Goal: Find specific page/section: Find specific page/section

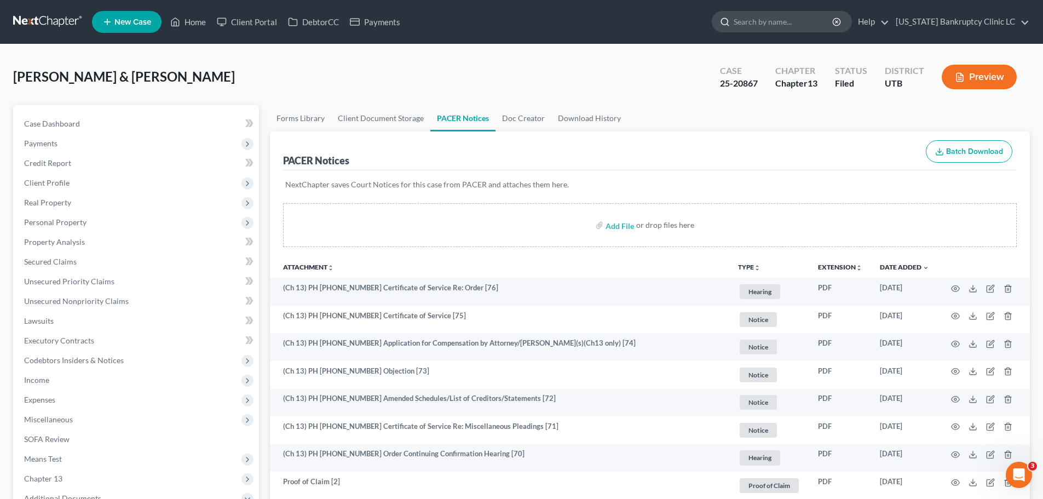
click at [785, 22] on input "search" at bounding box center [783, 21] width 100 height 20
type input "[PERSON_NAME]"
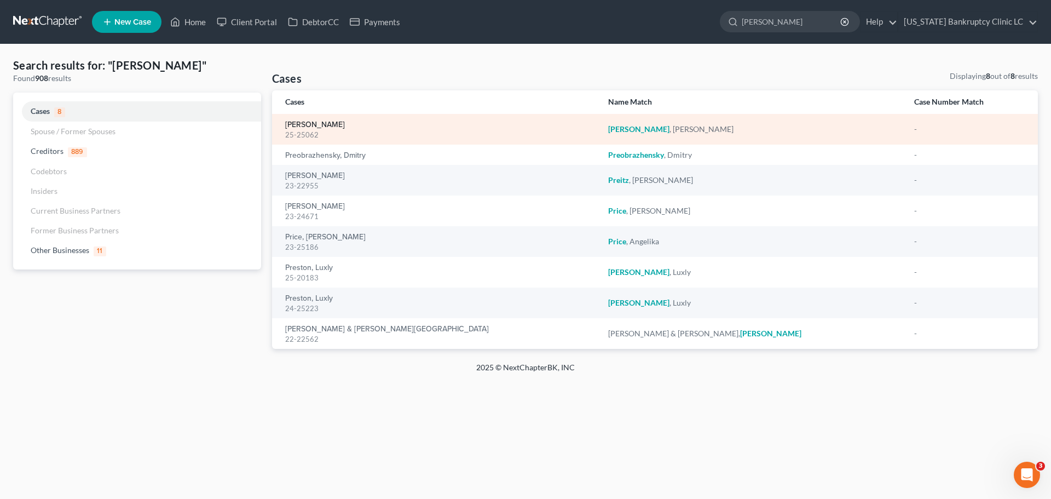
click at [307, 124] on link "[PERSON_NAME]" at bounding box center [315, 125] width 60 height 8
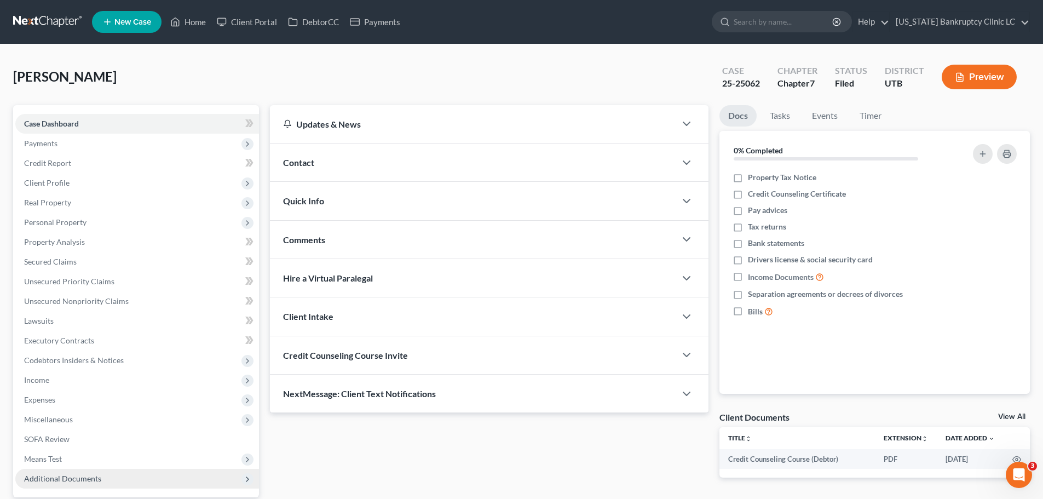
click at [65, 478] on span "Additional Documents" at bounding box center [62, 477] width 77 height 9
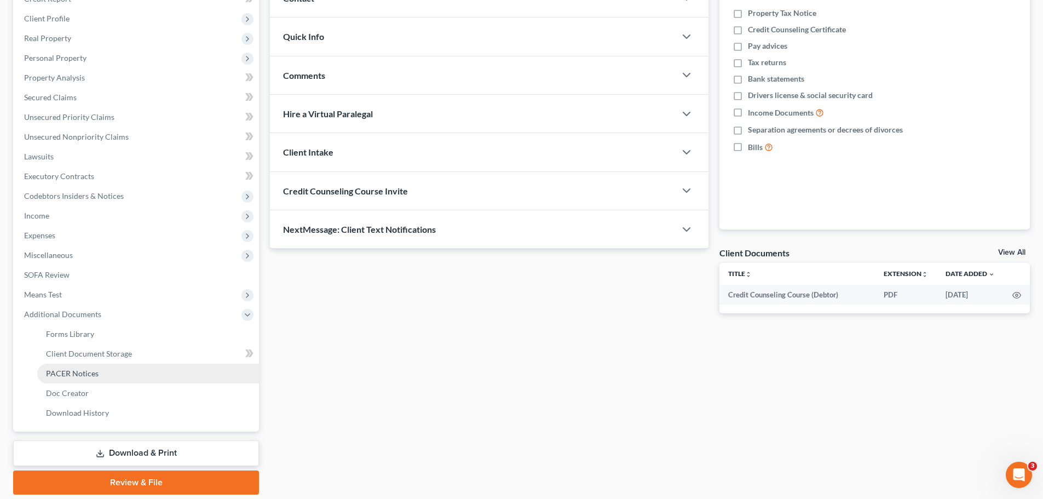
click at [105, 377] on link "PACER Notices" at bounding box center [148, 373] width 222 height 20
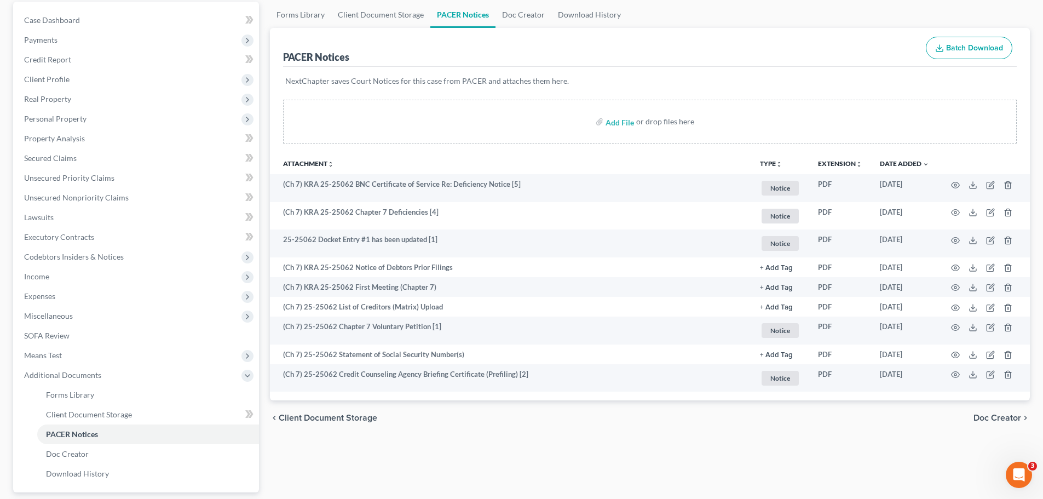
scroll to position [164, 0]
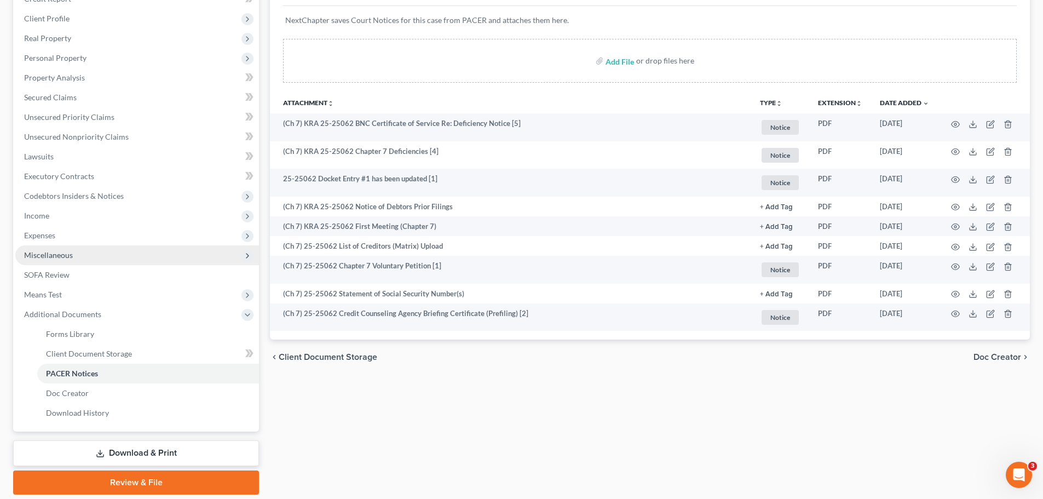
click at [65, 256] on span "Miscellaneous" at bounding box center [48, 254] width 49 height 9
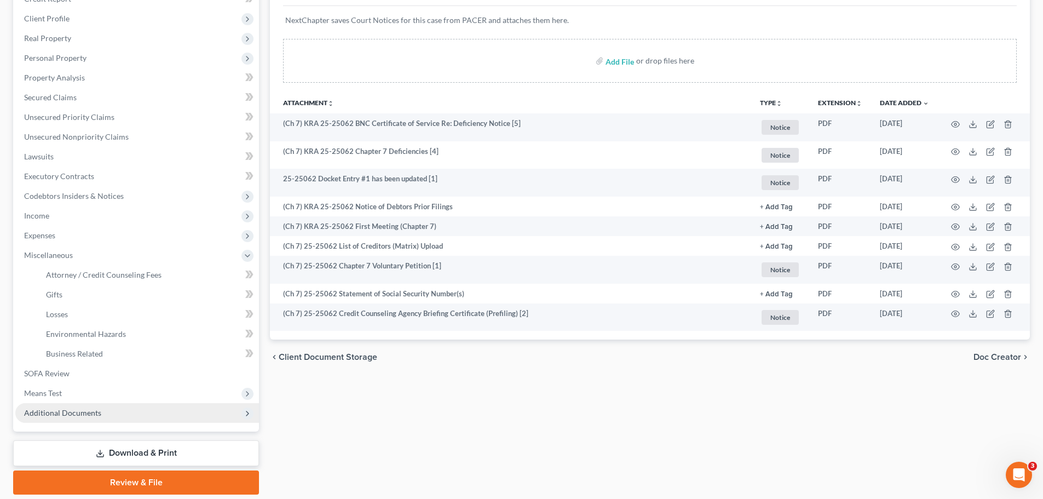
click at [79, 407] on span "Additional Documents" at bounding box center [137, 413] width 244 height 20
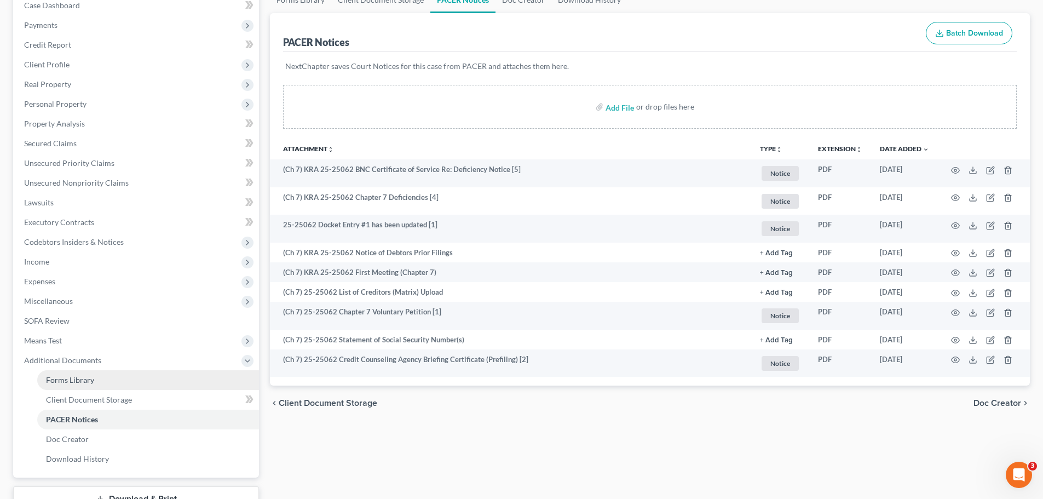
scroll to position [55, 0]
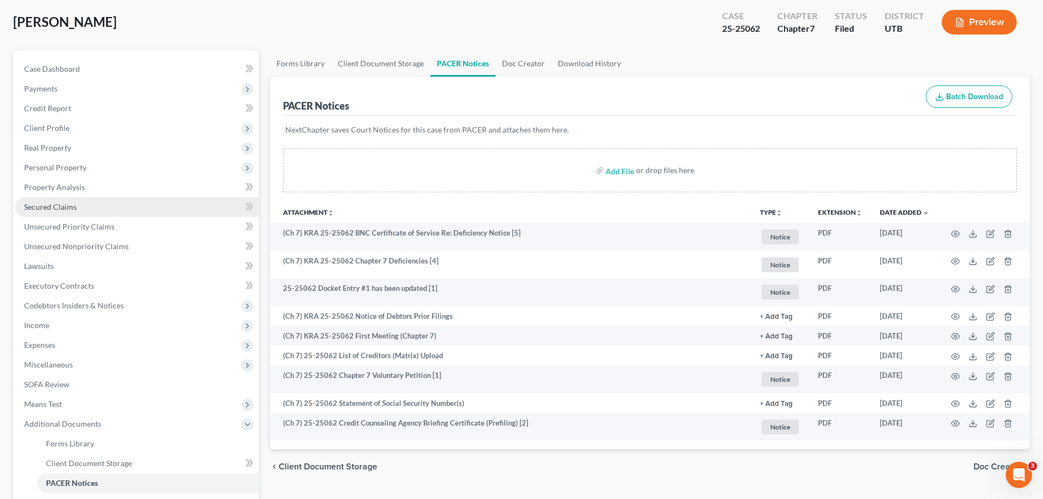
click at [85, 203] on link "Secured Claims" at bounding box center [137, 207] width 244 height 20
